Goal: Obtain resource: Download file/media

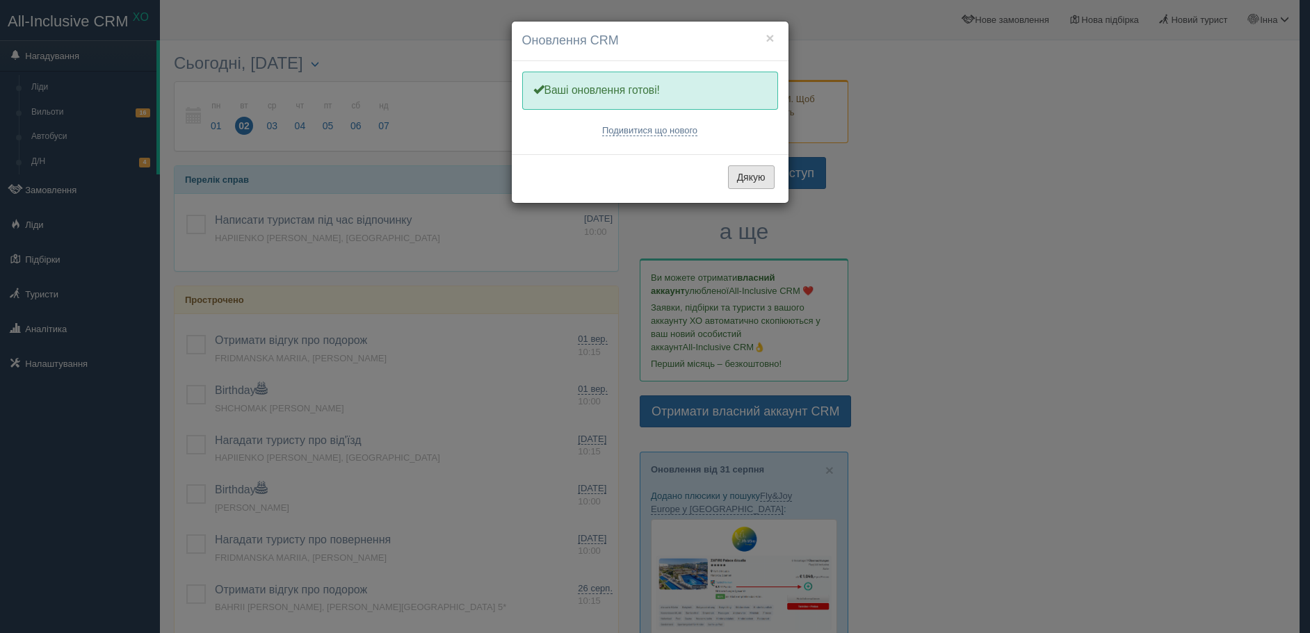
click at [732, 177] on button "Дякую" at bounding box center [751, 177] width 47 height 24
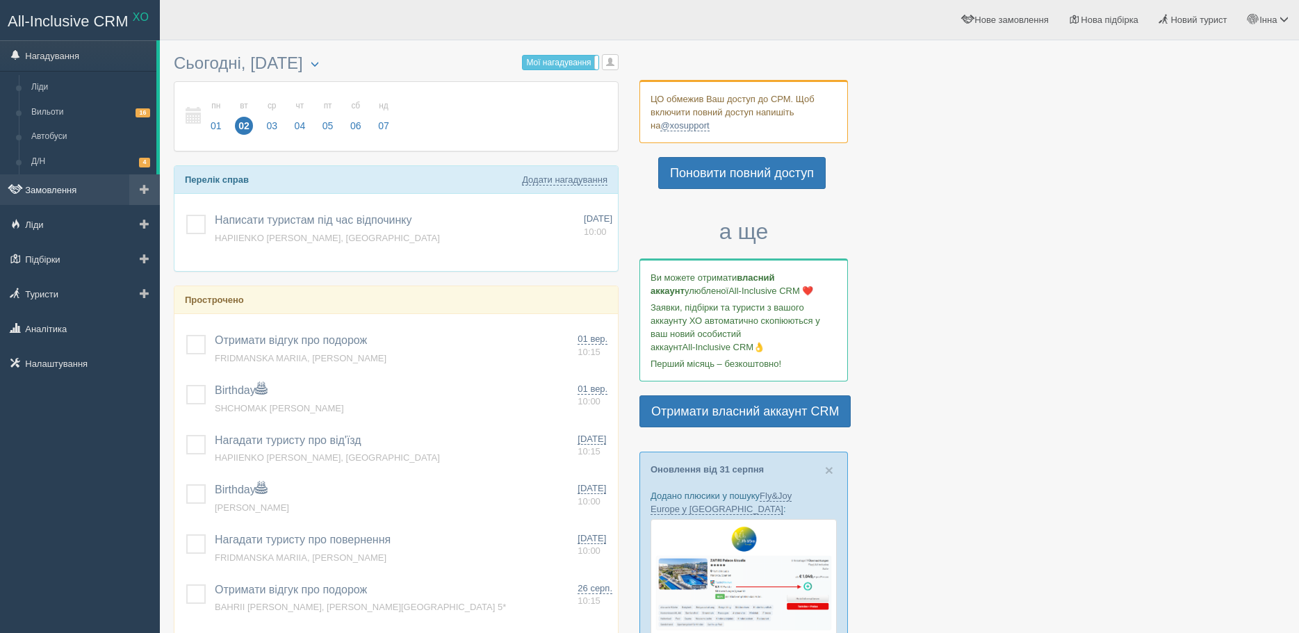
click at [44, 184] on link "Замовлення" at bounding box center [80, 190] width 160 height 31
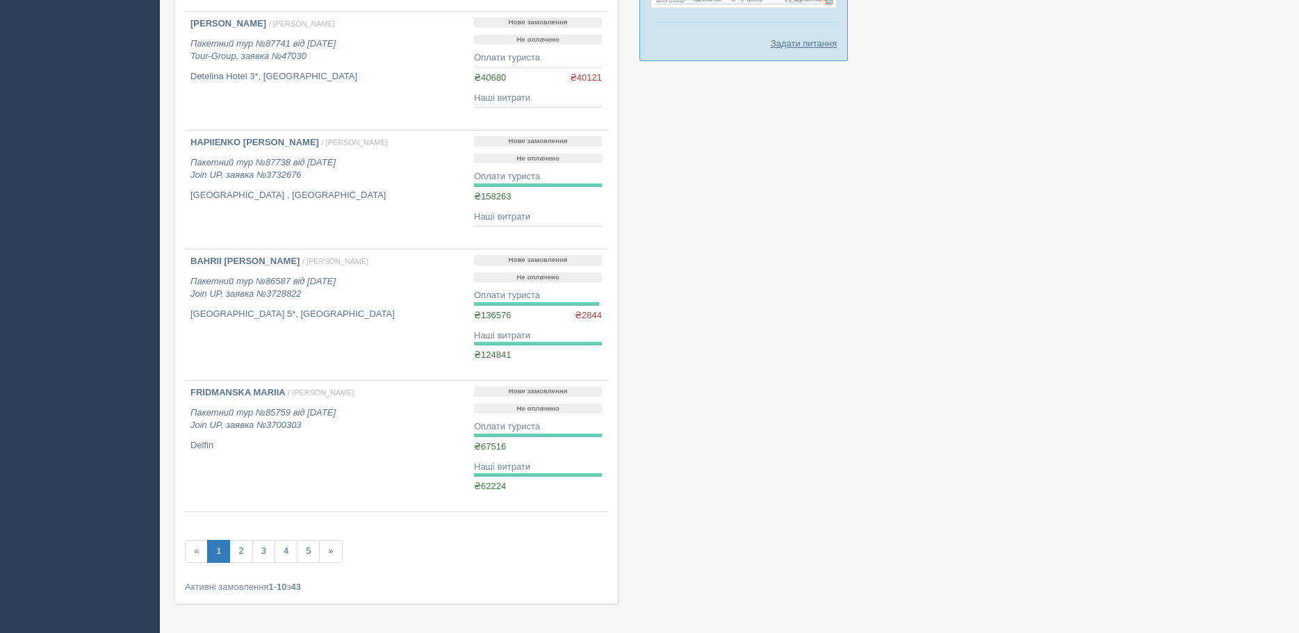
scroll to position [959, 0]
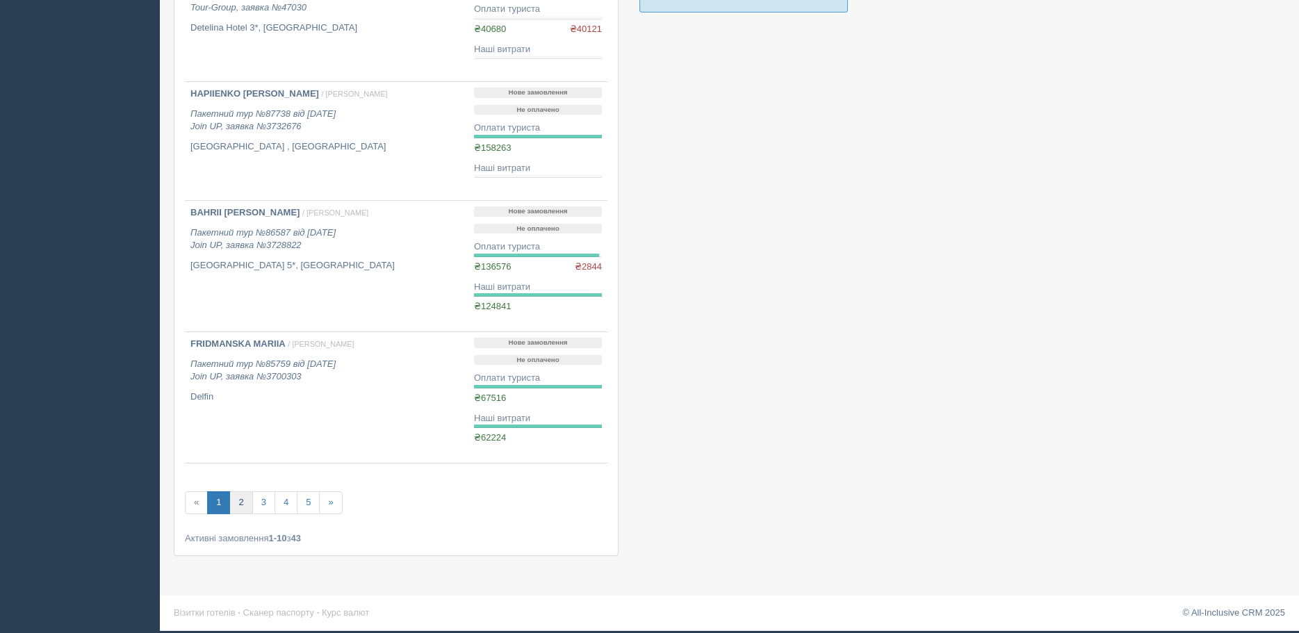
click at [239, 503] on link "2" at bounding box center [240, 503] width 23 height 23
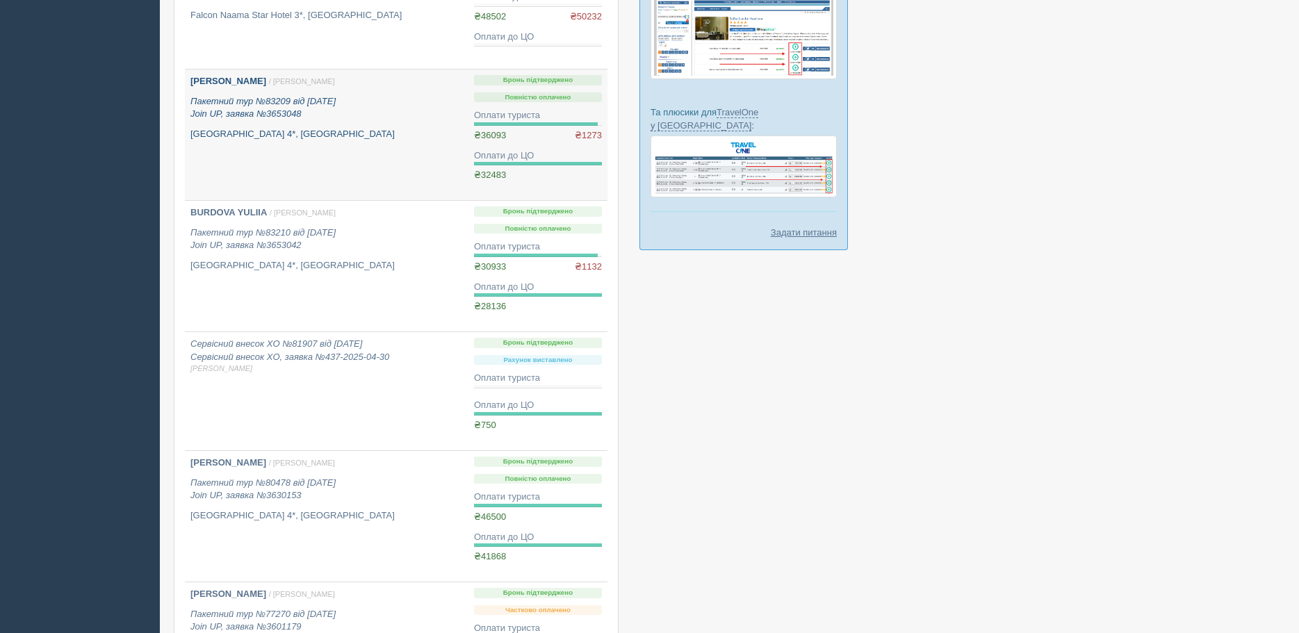
scroll to position [904, 0]
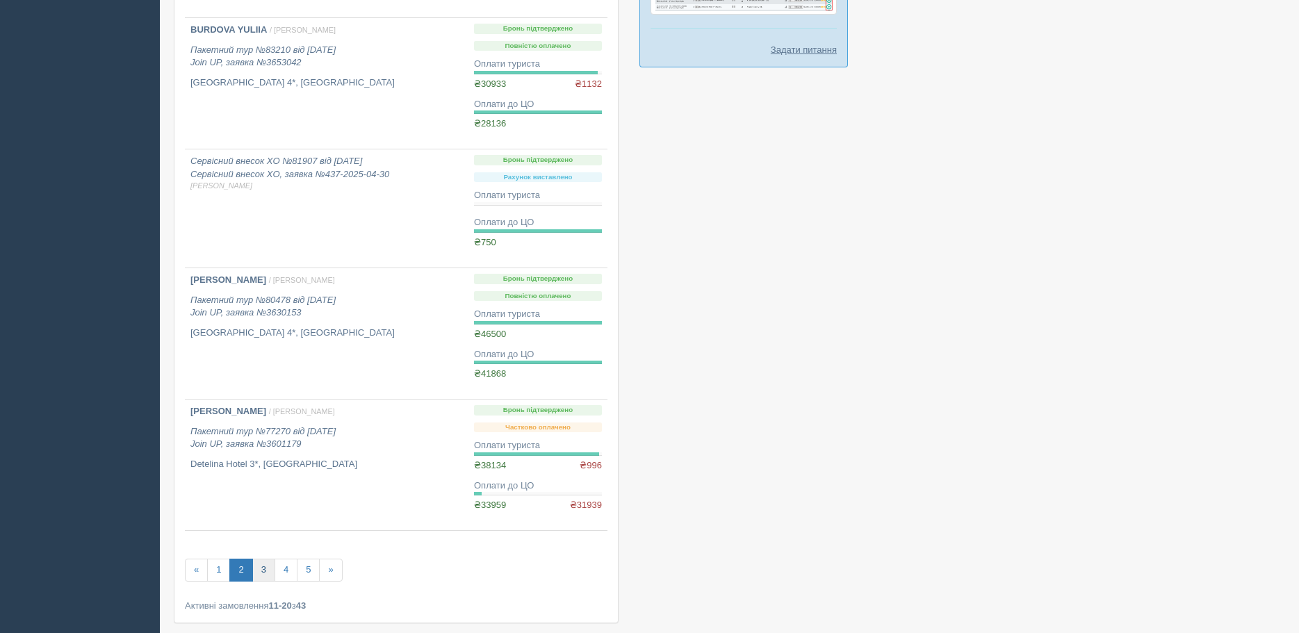
click at [257, 572] on link "3" at bounding box center [263, 570] width 23 height 23
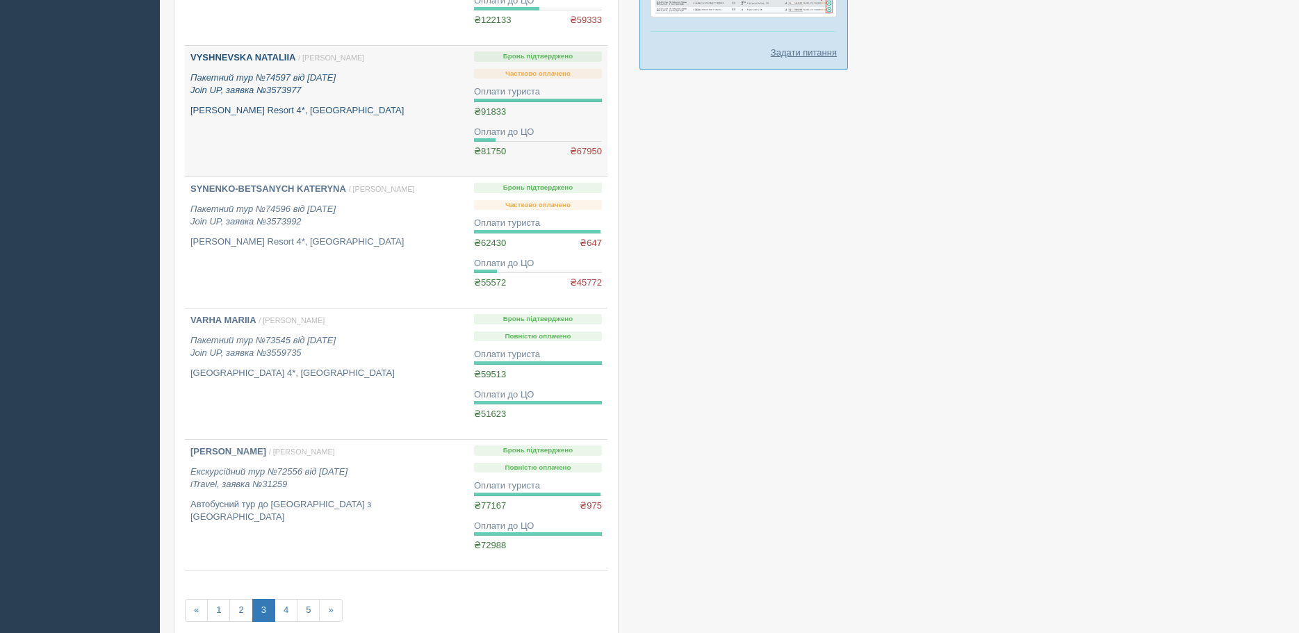
scroll to position [904, 0]
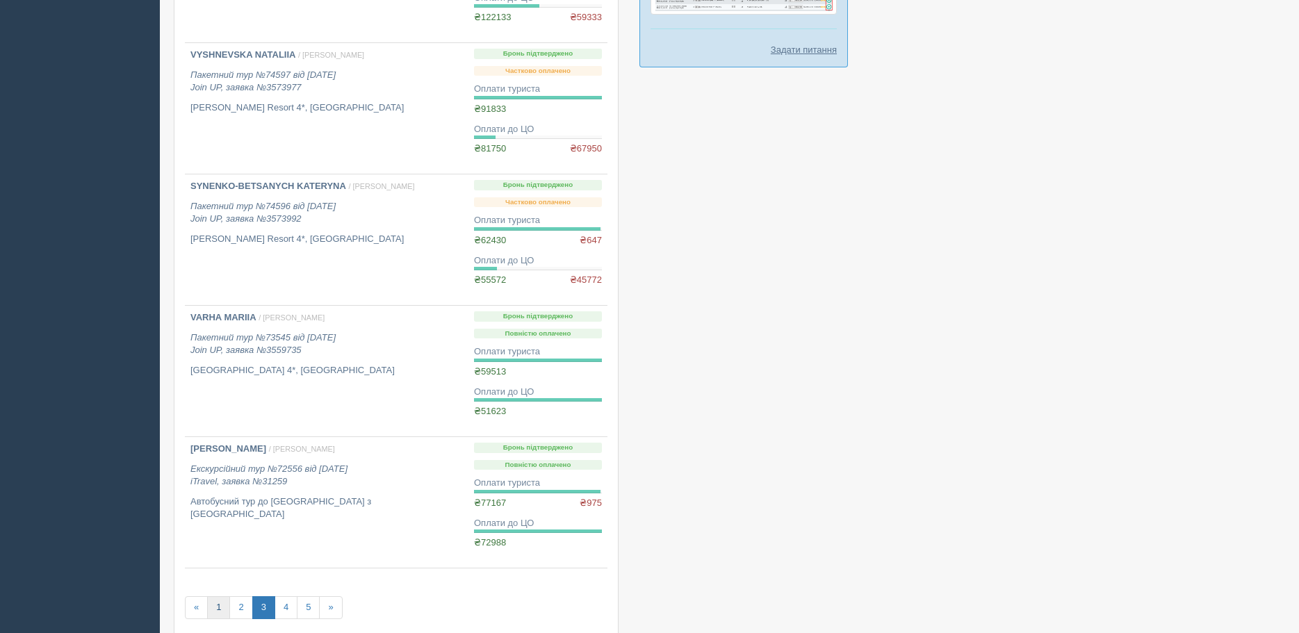
click at [218, 609] on link "1" at bounding box center [218, 608] width 23 height 23
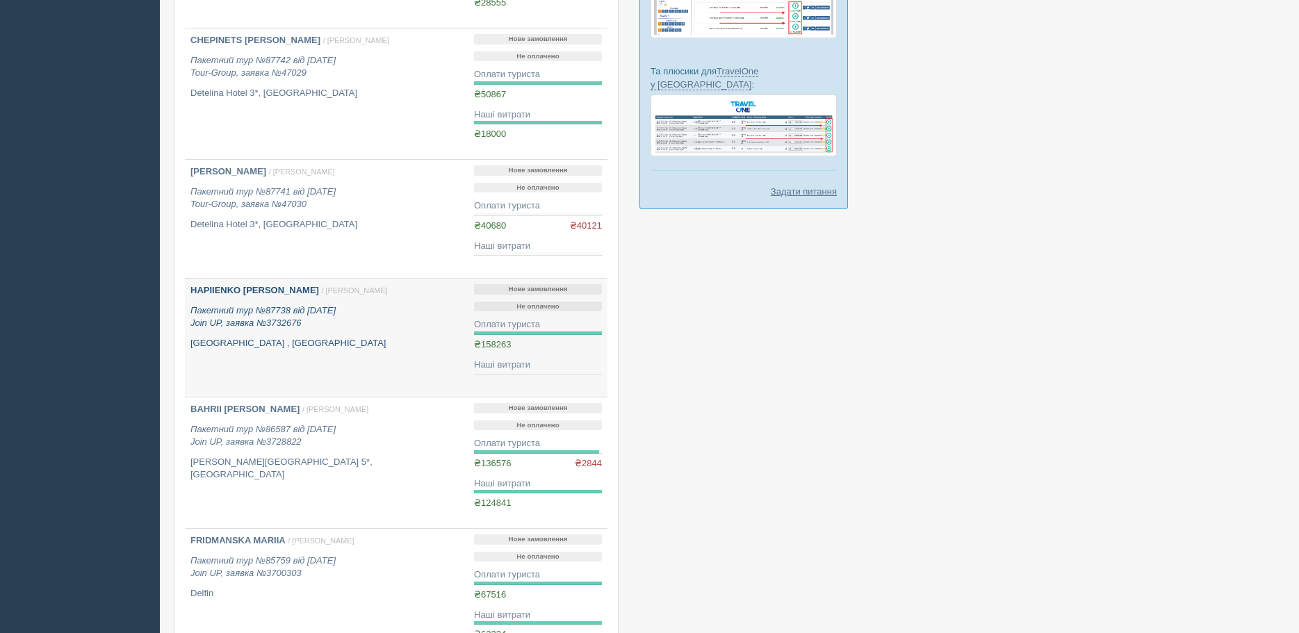
scroll to position [765, 0]
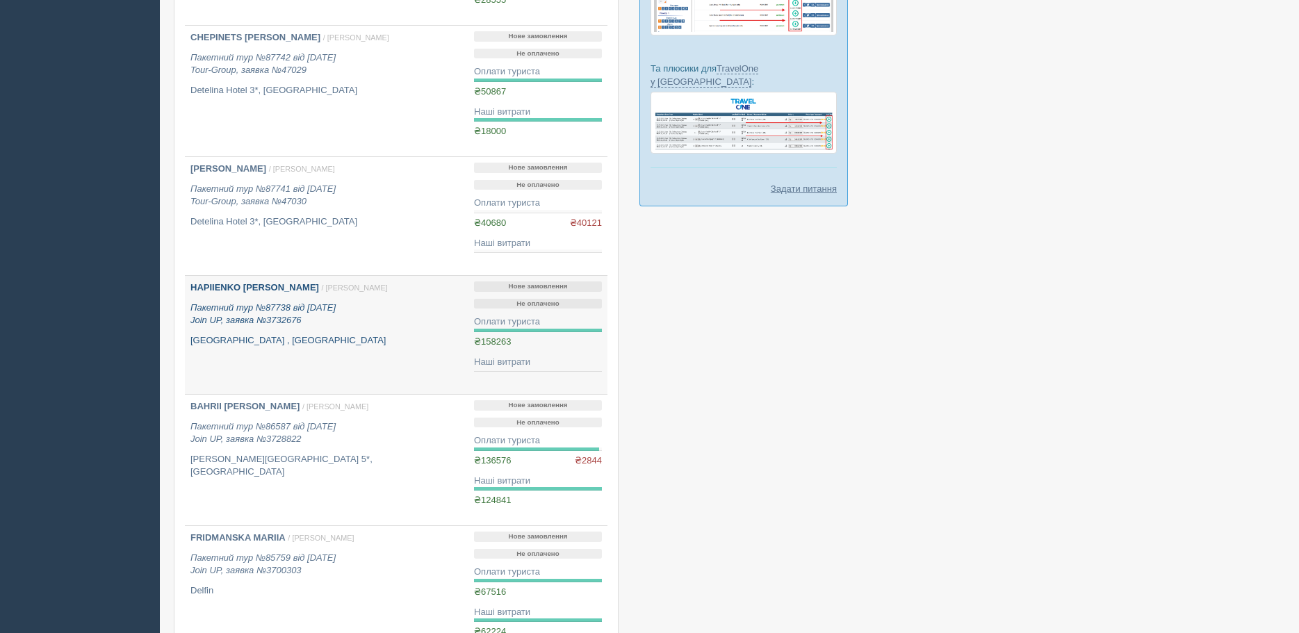
click at [299, 323] on icon "Пакетний тур №87738 від 02.07.2025 Join UP, заявка №3732676" at bounding box center [263, 314] width 145 height 24
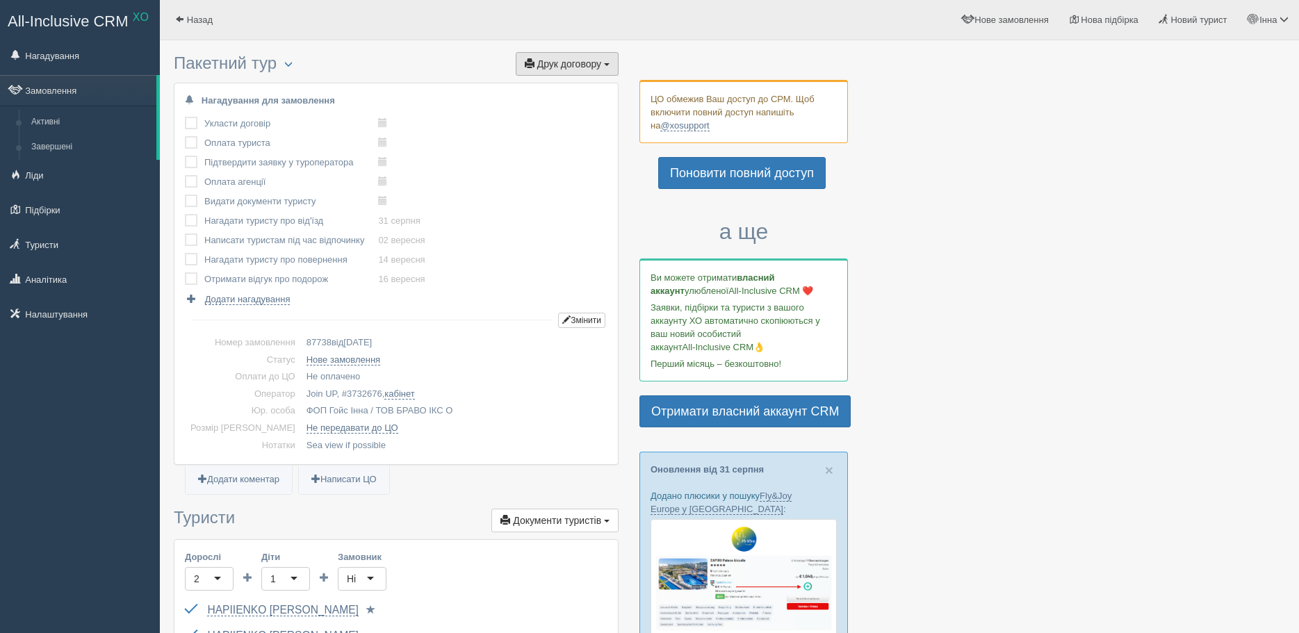
click at [549, 65] on span "Друк договору" at bounding box center [569, 63] width 64 height 11
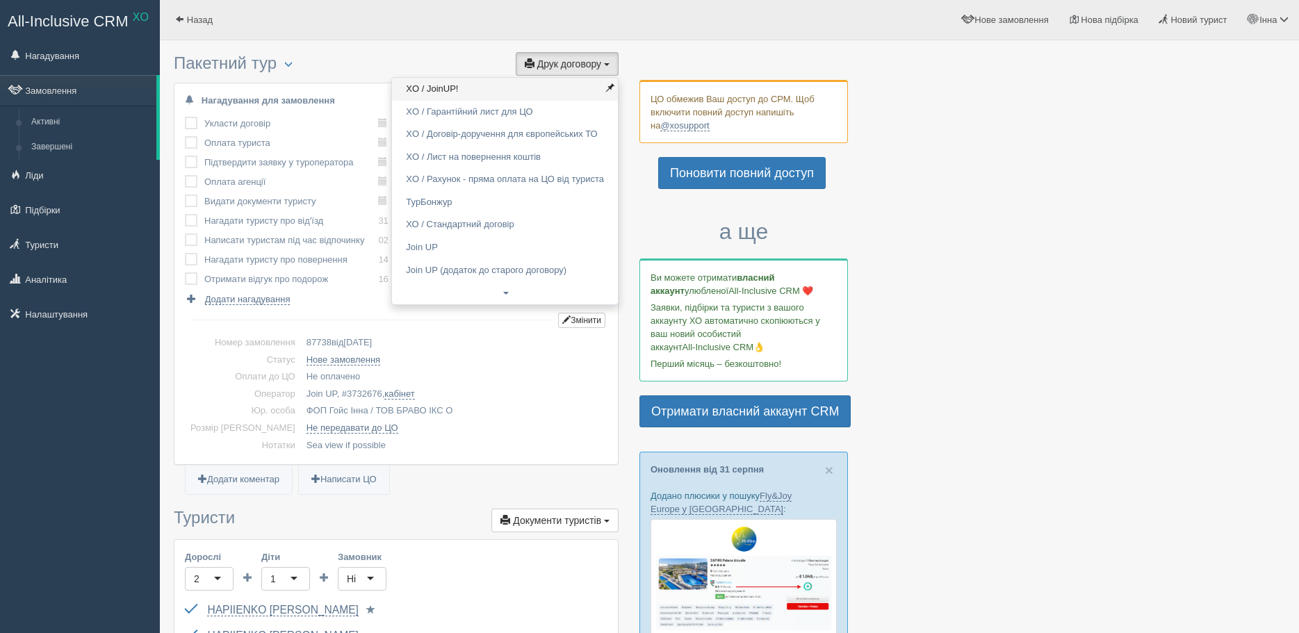
click at [428, 86] on link "XO / JoinUP!" at bounding box center [505, 89] width 226 height 23
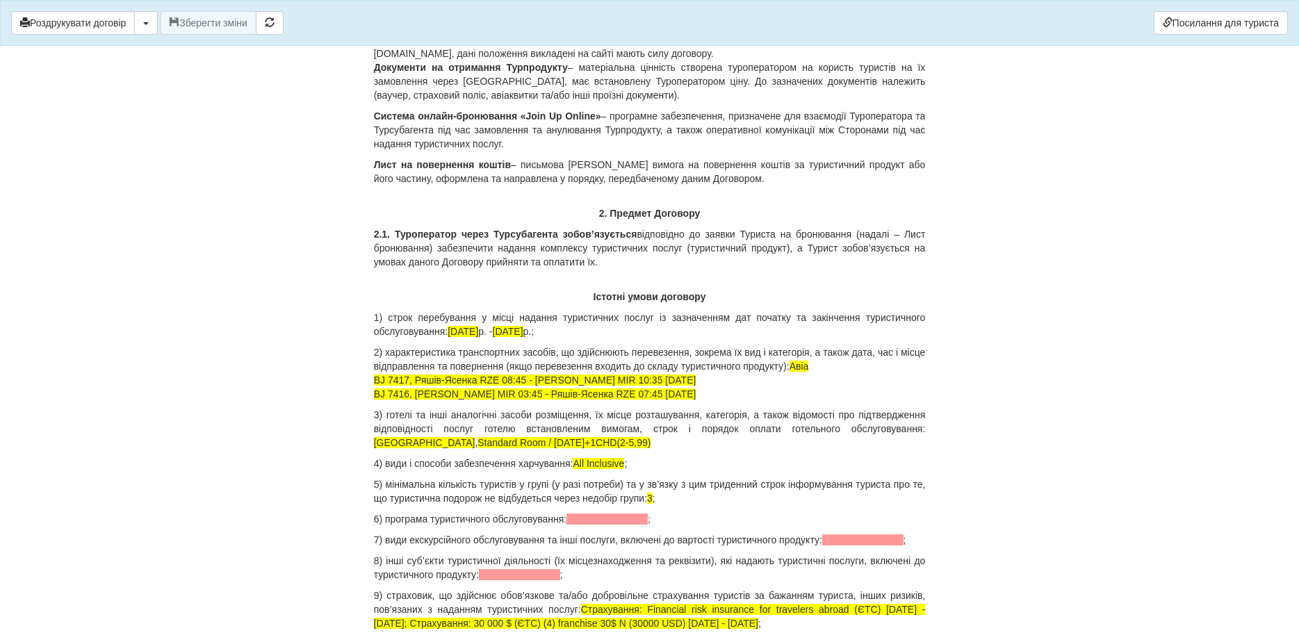
scroll to position [1321, 0]
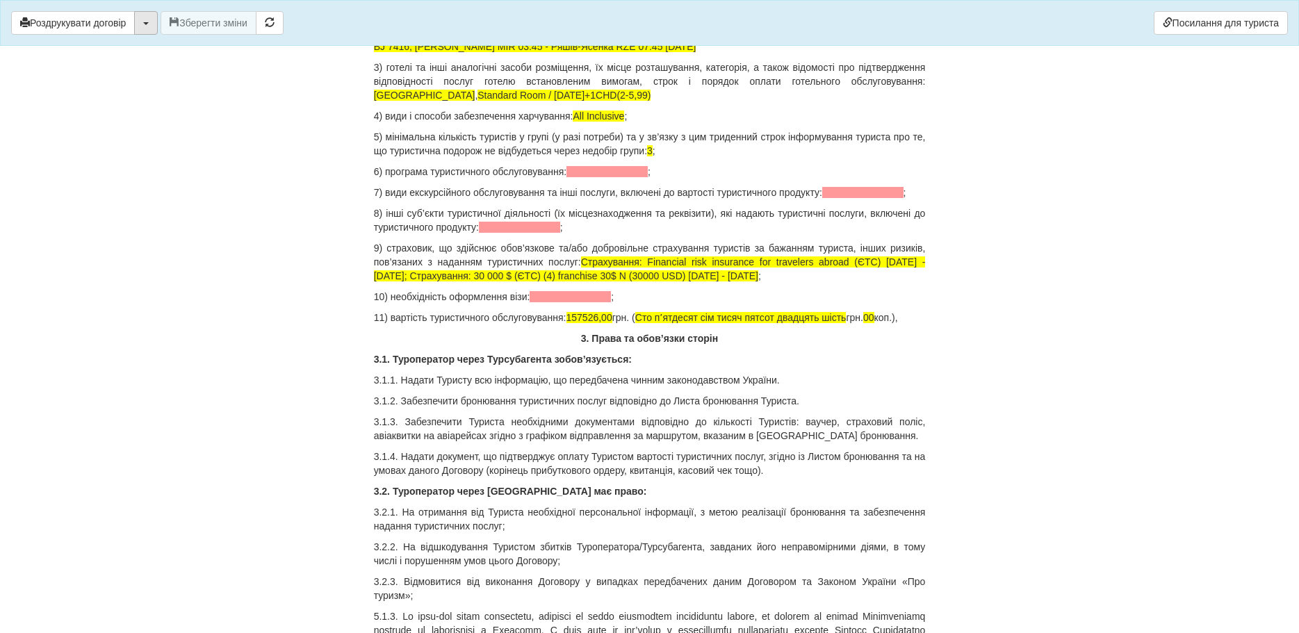
click at [147, 20] on button "button" at bounding box center [146, 23] width 24 height 24
click at [157, 49] on link "Скачати PDF" at bounding box center [190, 51] width 110 height 23
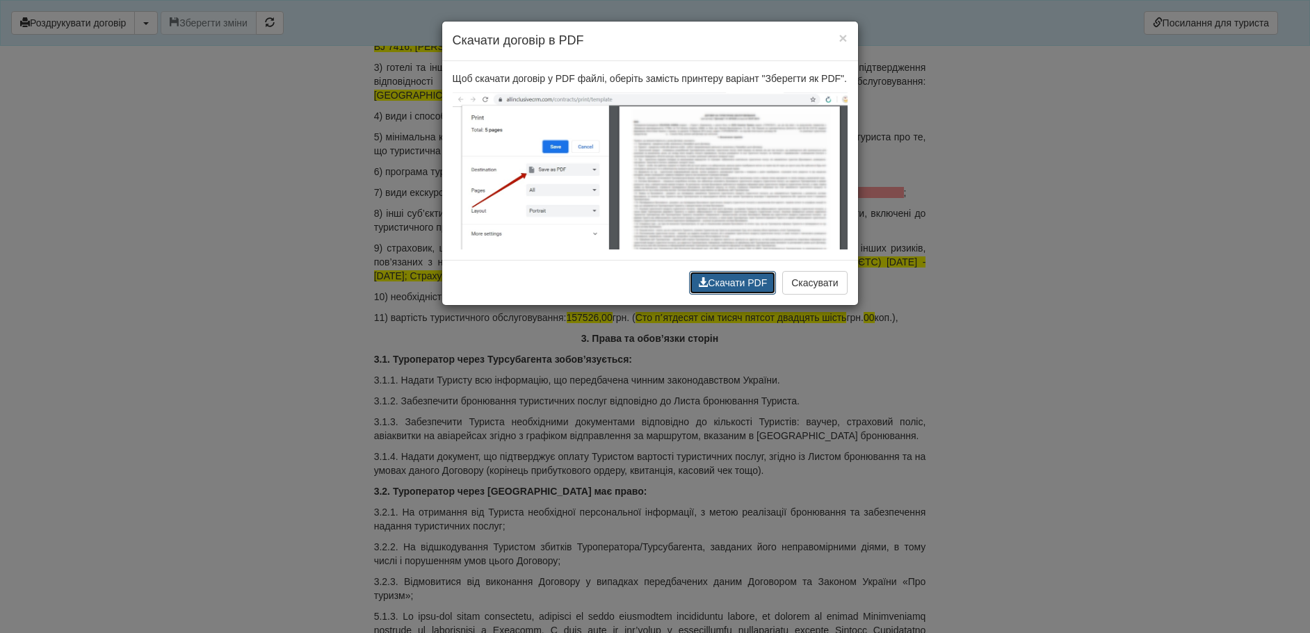
click at [724, 279] on button "Скачати PDF" at bounding box center [732, 283] width 87 height 24
